Goal: Task Accomplishment & Management: Use online tool/utility

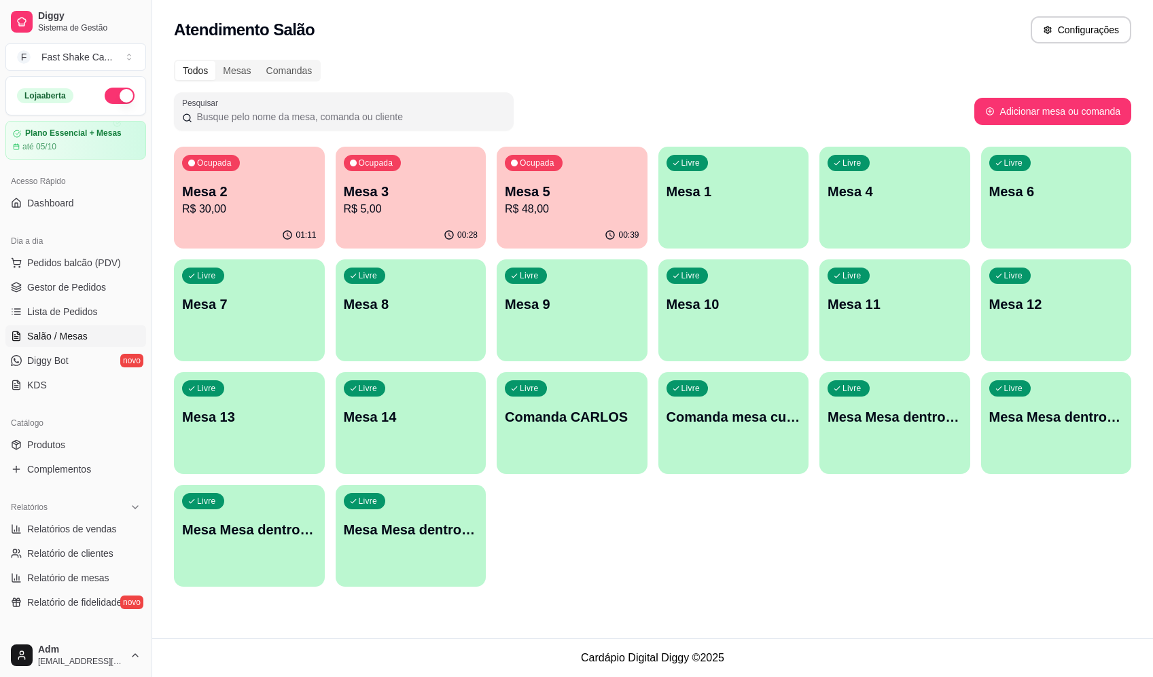
click at [705, 192] on p "Mesa 1" at bounding box center [734, 191] width 135 height 19
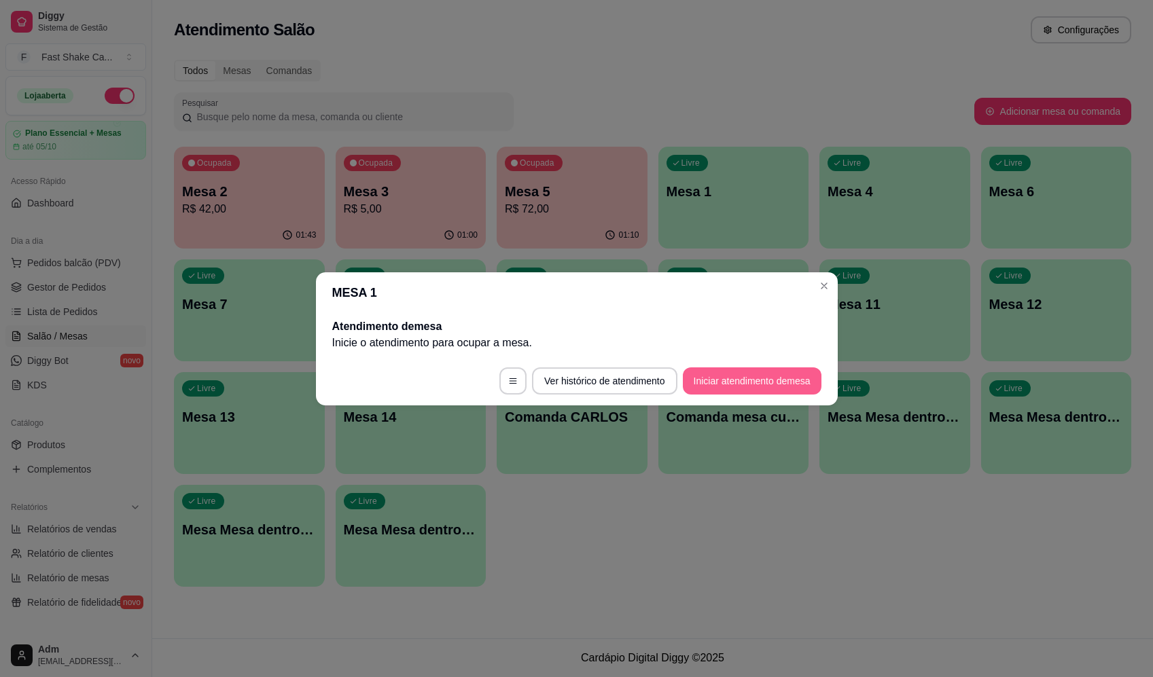
click at [739, 385] on button "Iniciar atendimento de mesa" at bounding box center [752, 381] width 139 height 27
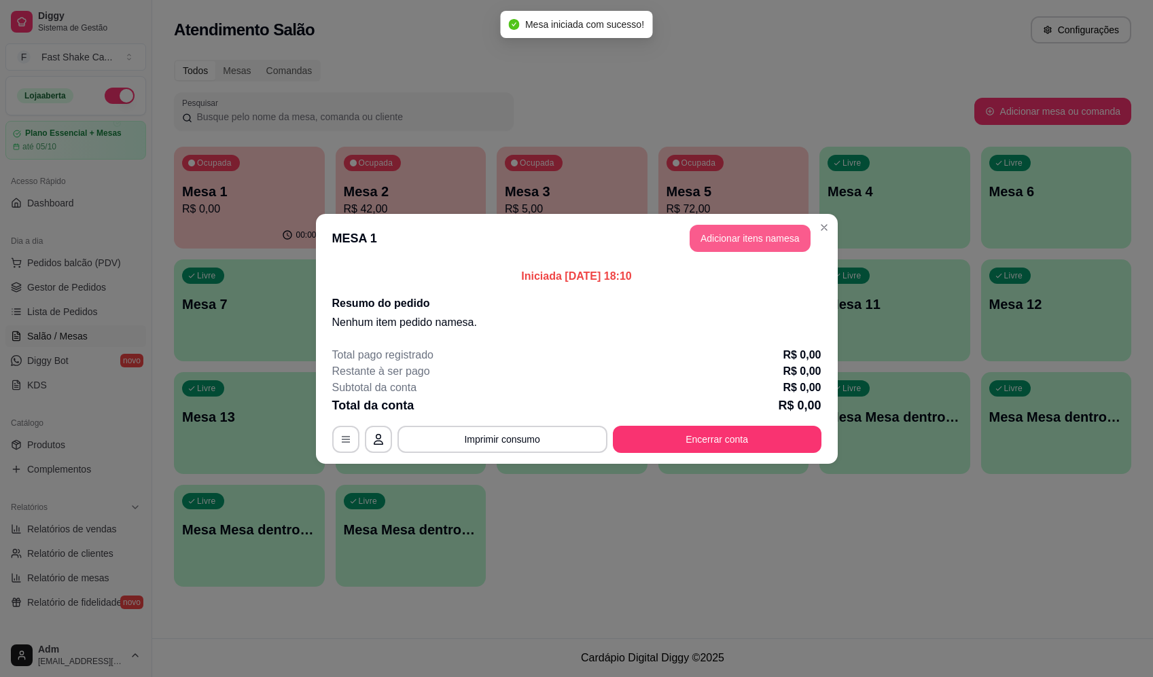
click at [740, 237] on button "Adicionar itens na mesa" at bounding box center [750, 238] width 121 height 27
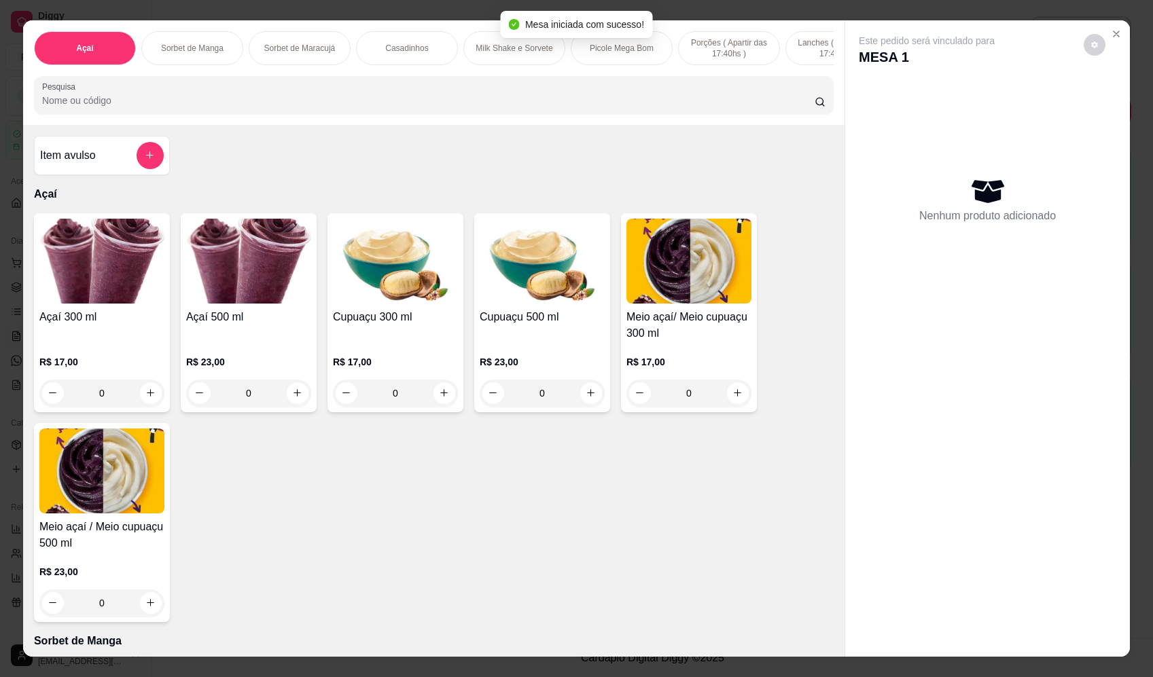
click at [158, 400] on div "0" at bounding box center [101, 393] width 125 height 27
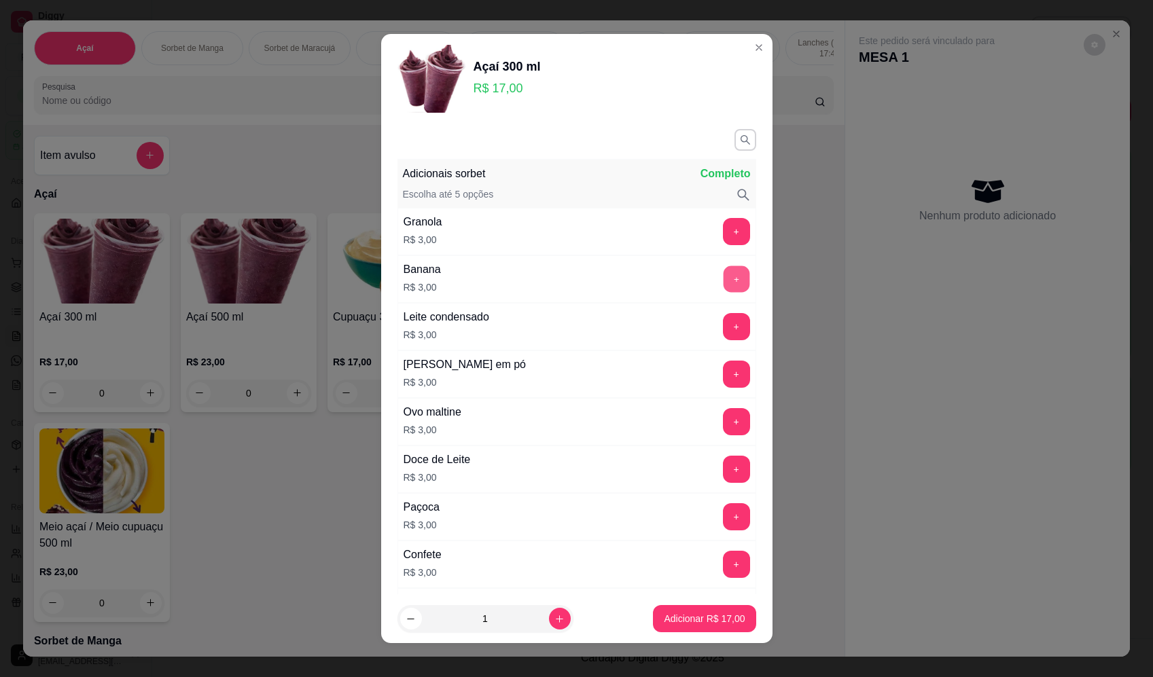
click at [723, 289] on button "+" at bounding box center [736, 279] width 26 height 26
click at [723, 243] on button "+" at bounding box center [736, 231] width 26 height 26
click at [723, 520] on button "+" at bounding box center [736, 516] width 27 height 27
click at [730, 622] on button "Adicionar R$ 26,00" at bounding box center [705, 619] width 100 height 26
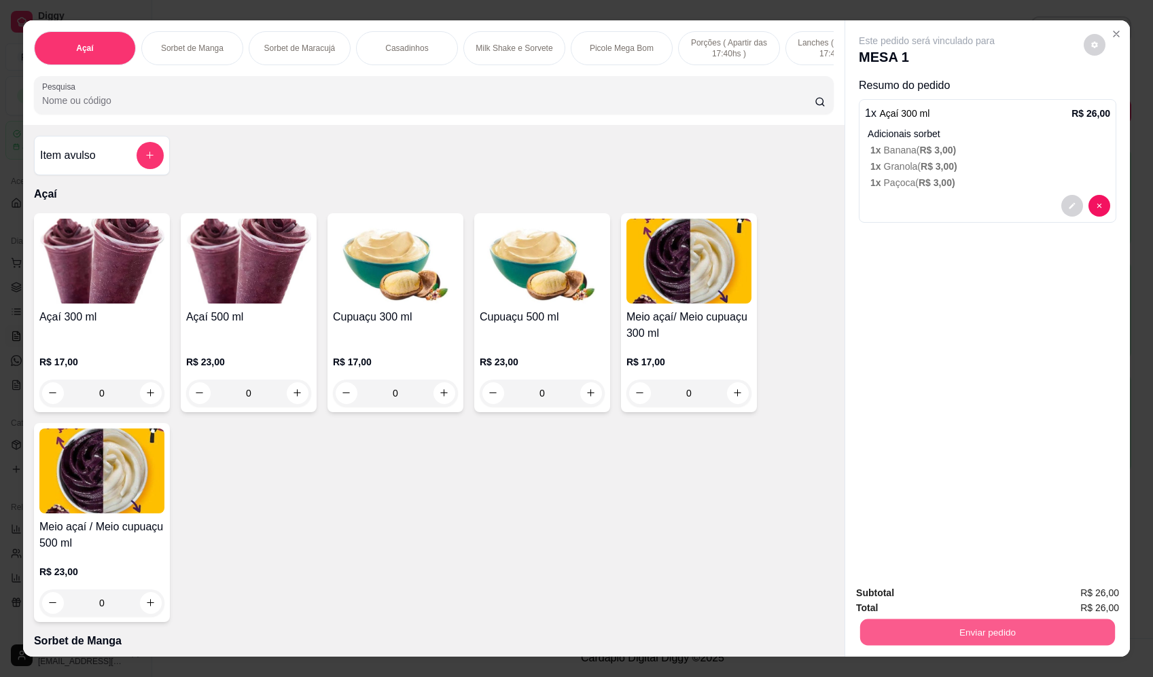
click at [1010, 636] on button "Enviar pedido" at bounding box center [987, 633] width 255 height 26
click at [1075, 593] on button "Enviar pedido" at bounding box center [1084, 599] width 77 height 26
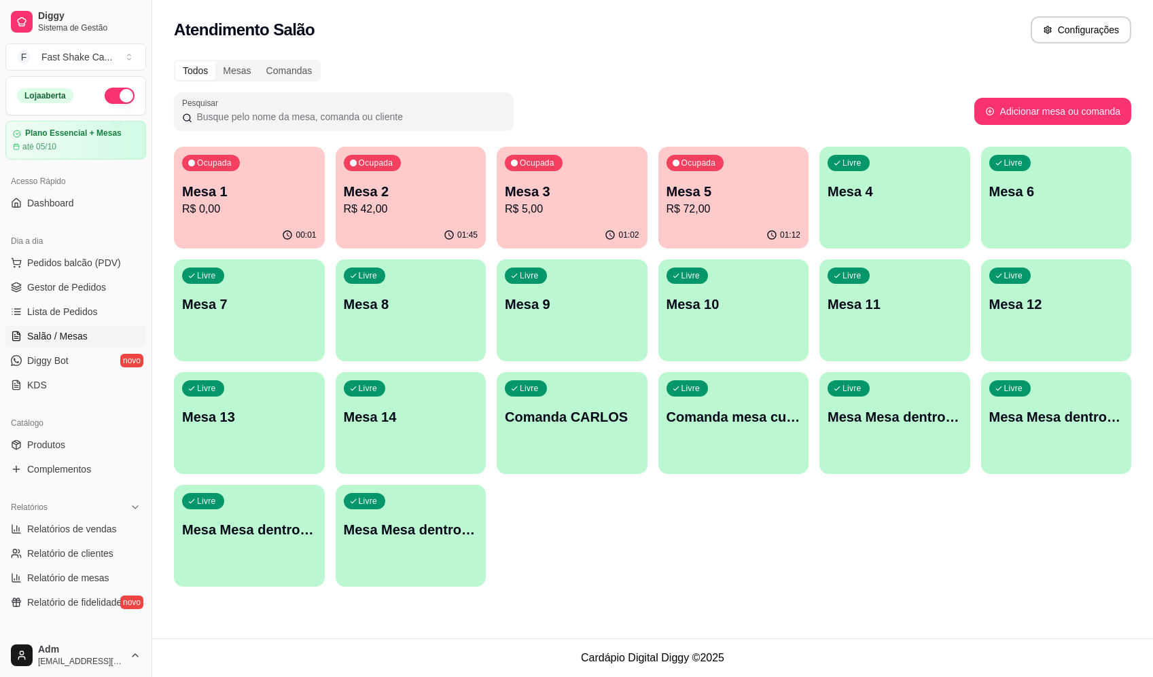
click at [239, 192] on p "Mesa 1" at bounding box center [249, 191] width 135 height 19
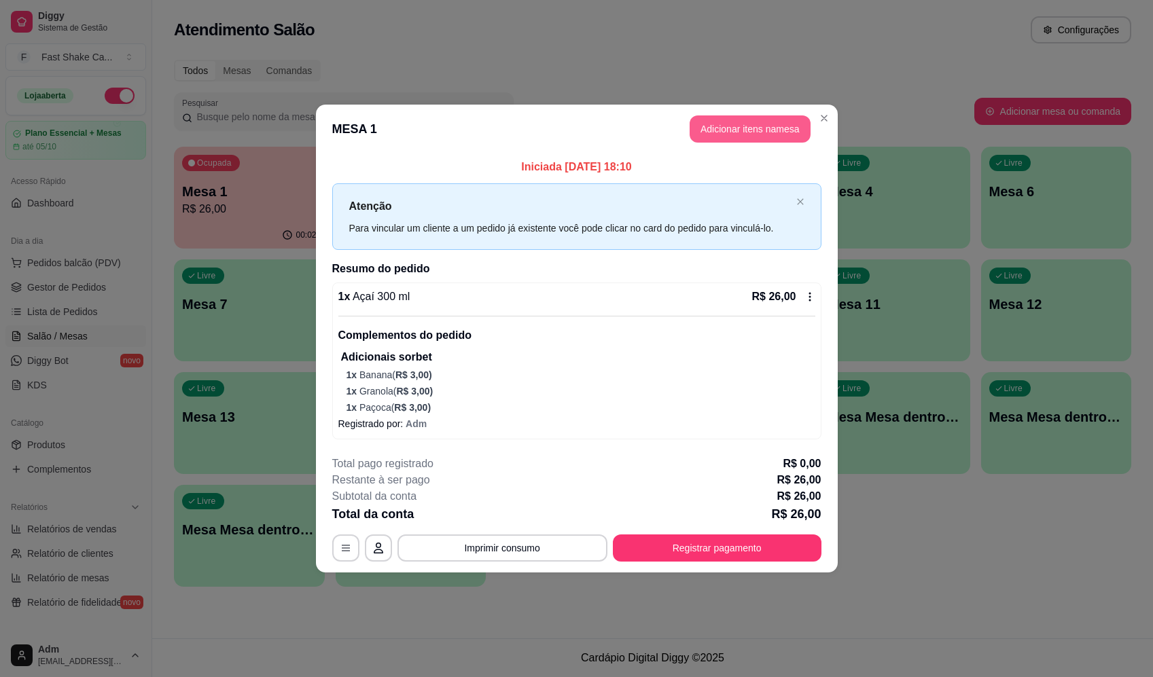
click at [745, 122] on button "Adicionar itens na mesa" at bounding box center [750, 129] width 121 height 27
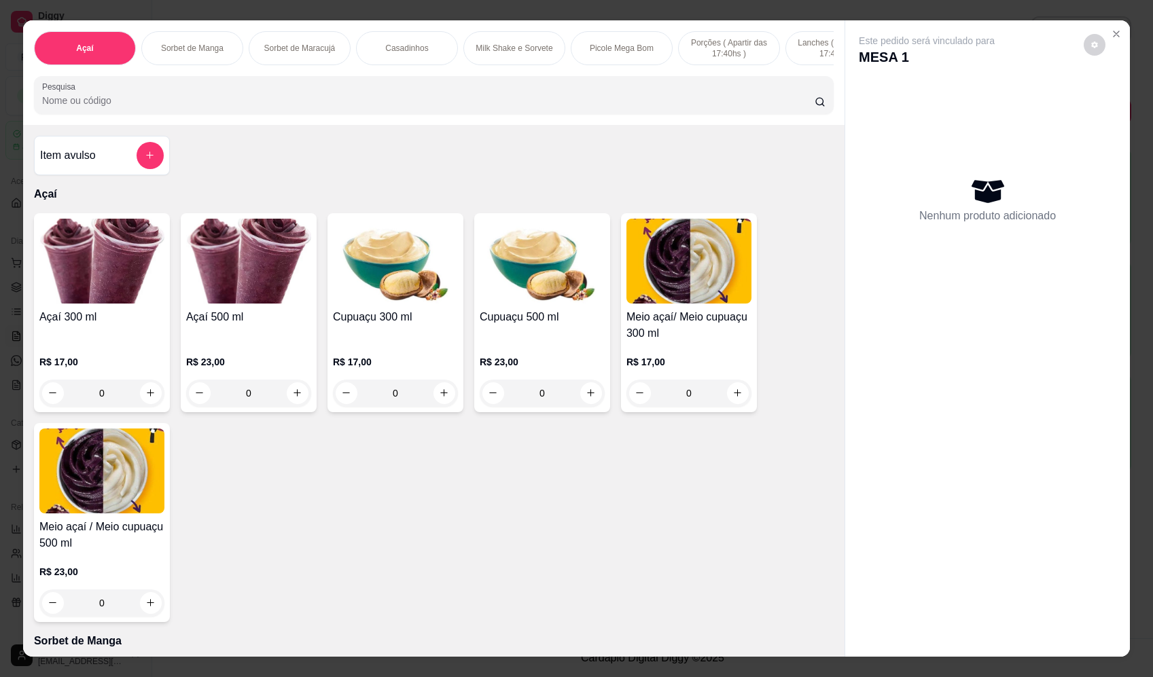
click at [145, 160] on icon "add-separate-item" at bounding box center [150, 155] width 10 height 10
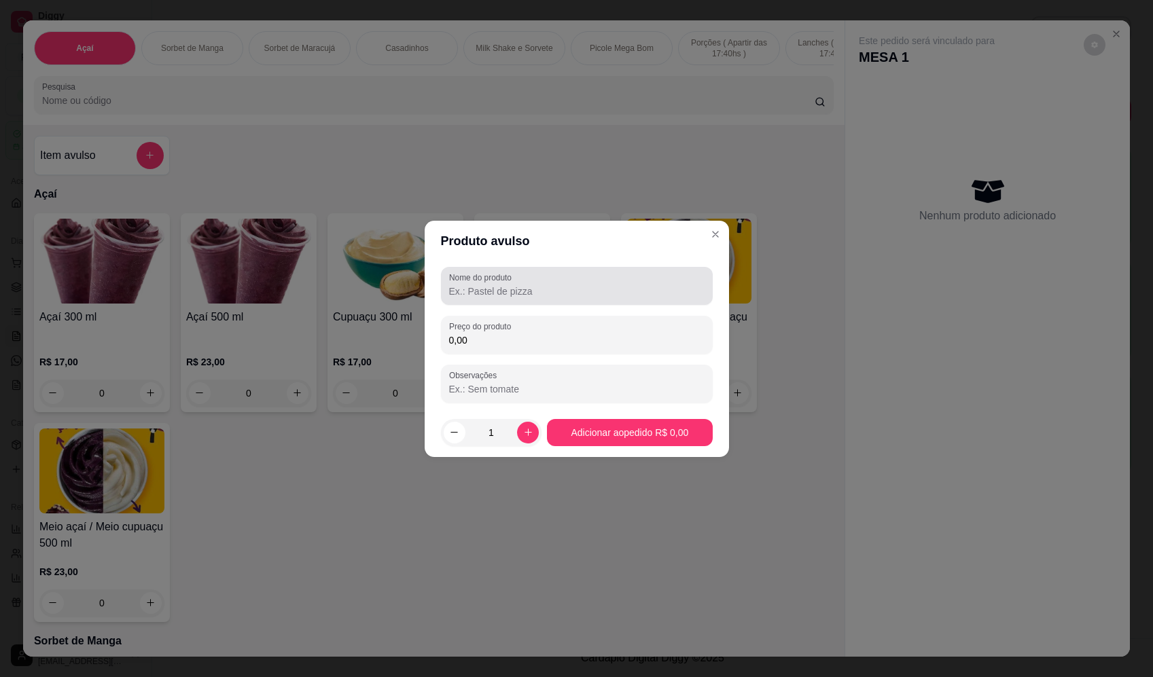
click at [591, 281] on div at bounding box center [576, 285] width 255 height 27
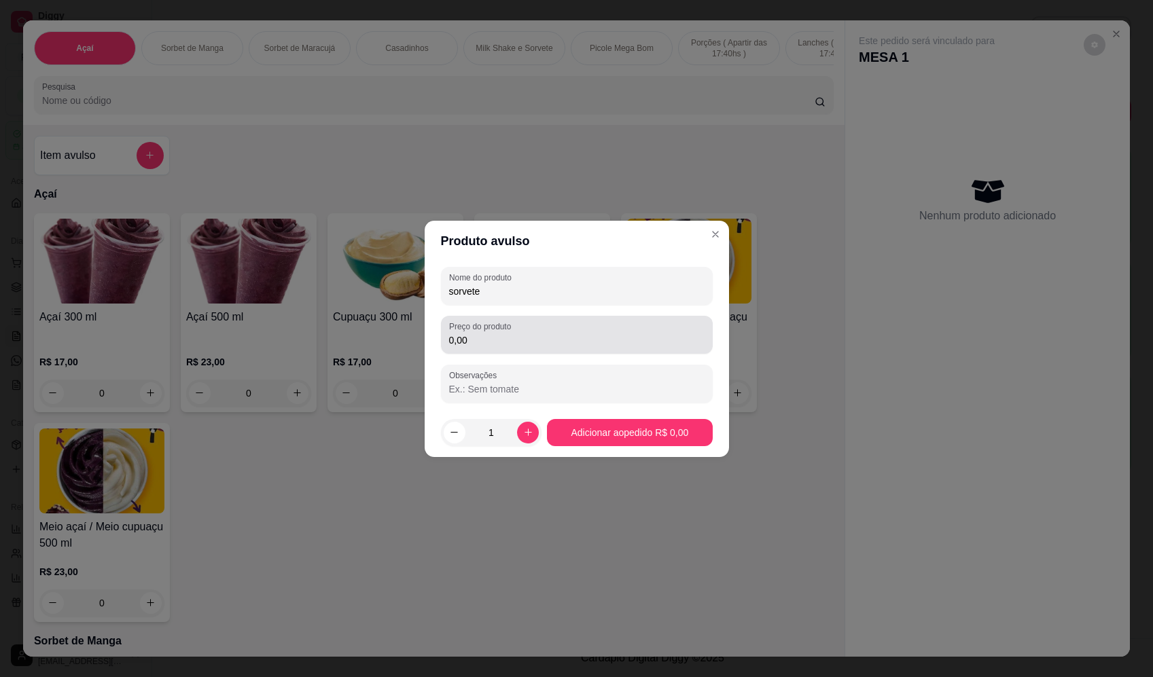
type input "sorvete"
click at [598, 329] on div "0,00" at bounding box center [576, 334] width 255 height 27
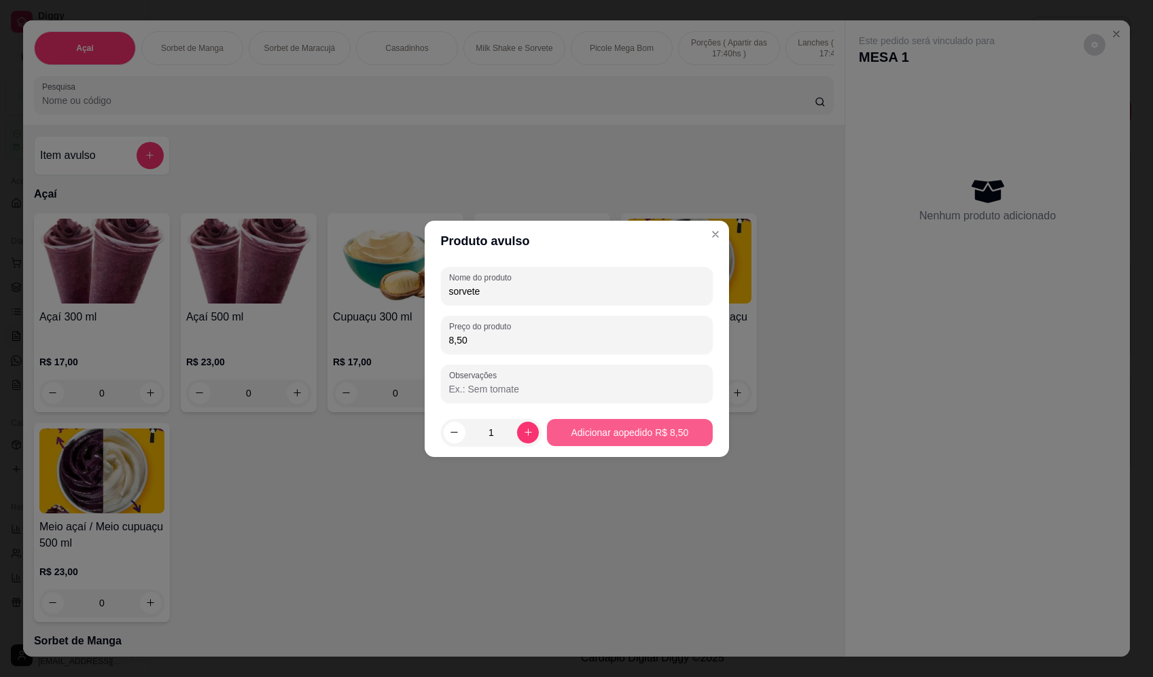
type input "8,50"
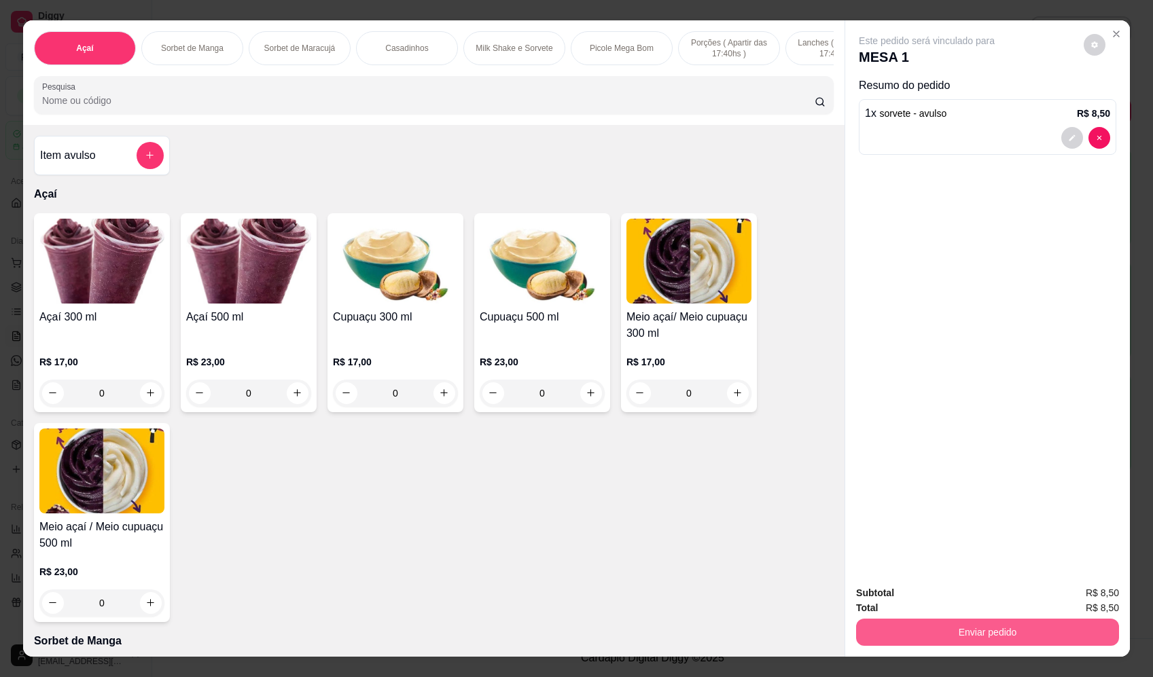
click at [978, 631] on button "Enviar pedido" at bounding box center [987, 632] width 263 height 27
click at [1070, 597] on button "Enviar pedido" at bounding box center [1083, 598] width 75 height 25
